Goal: Task Accomplishment & Management: Use online tool/utility

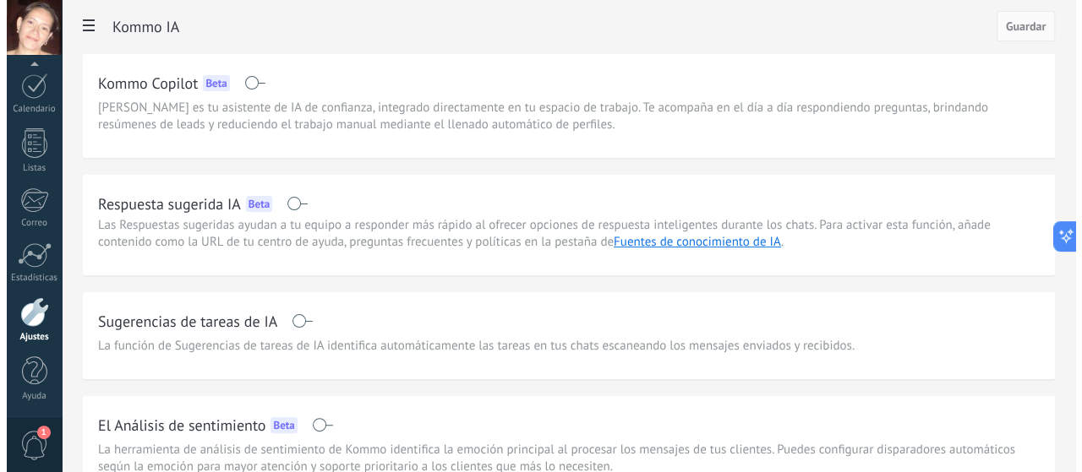
scroll to position [134, 0]
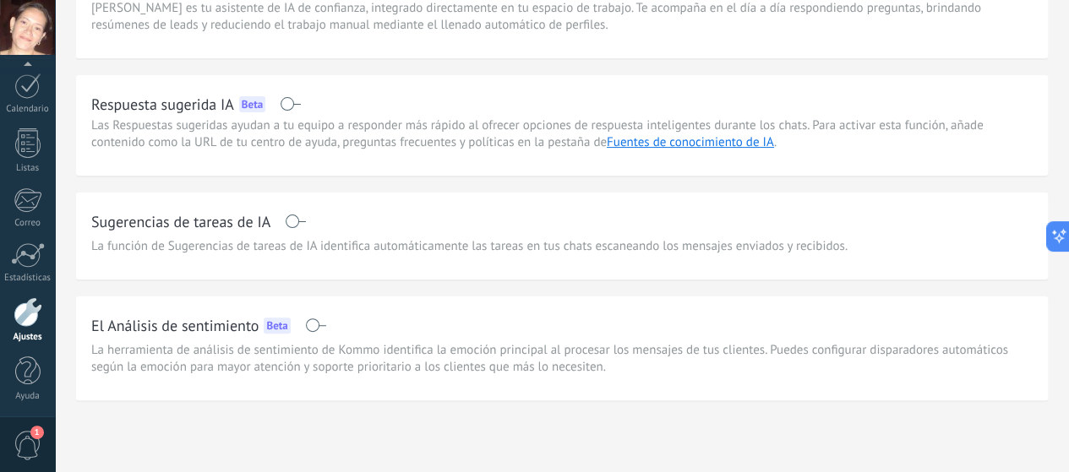
click at [23, 437] on span "1" at bounding box center [28, 446] width 29 height 30
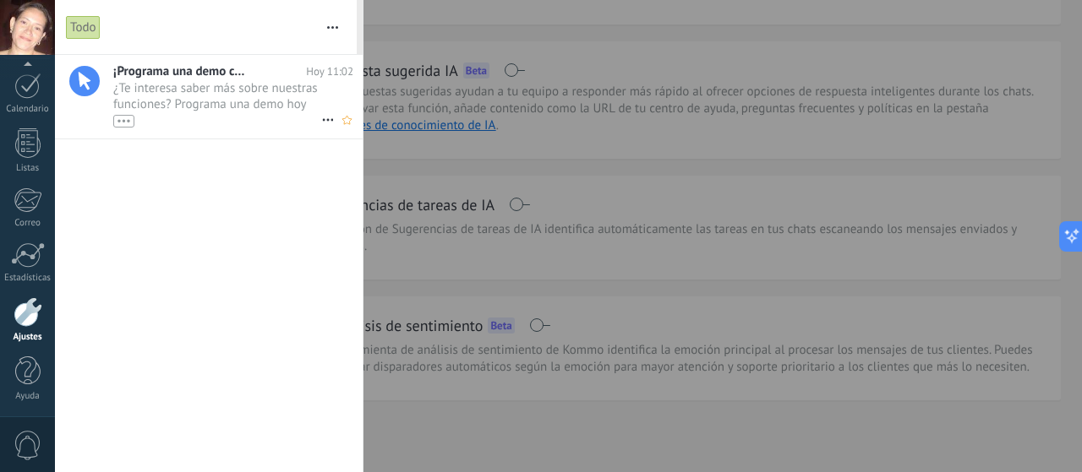
click at [203, 87] on span "¿Te interesa saber más sobre nuestras funciones? Programa una demo hoy mismo! •…" at bounding box center [217, 103] width 208 height 47
click at [29, 30] on div at bounding box center [27, 27] width 55 height 55
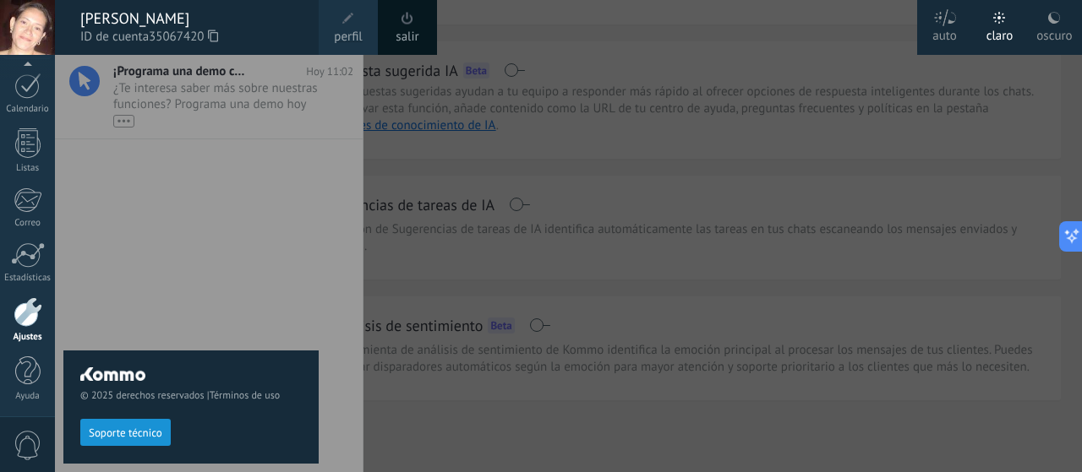
click at [216, 34] on icon at bounding box center [213, 36] width 10 height 13
click at [558, 112] on div at bounding box center [596, 236] width 1082 height 472
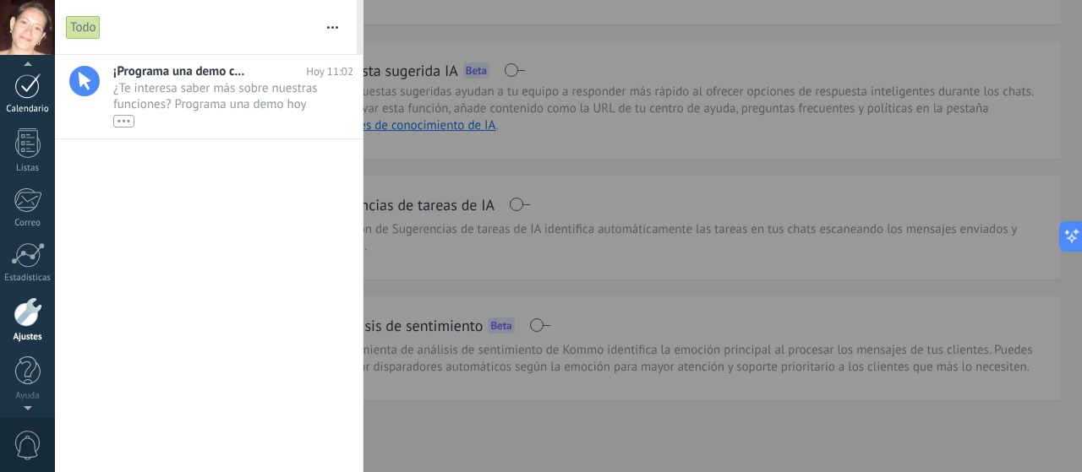
click at [27, 87] on div at bounding box center [27, 86] width 27 height 26
